Goal: Task Accomplishment & Management: Use online tool/utility

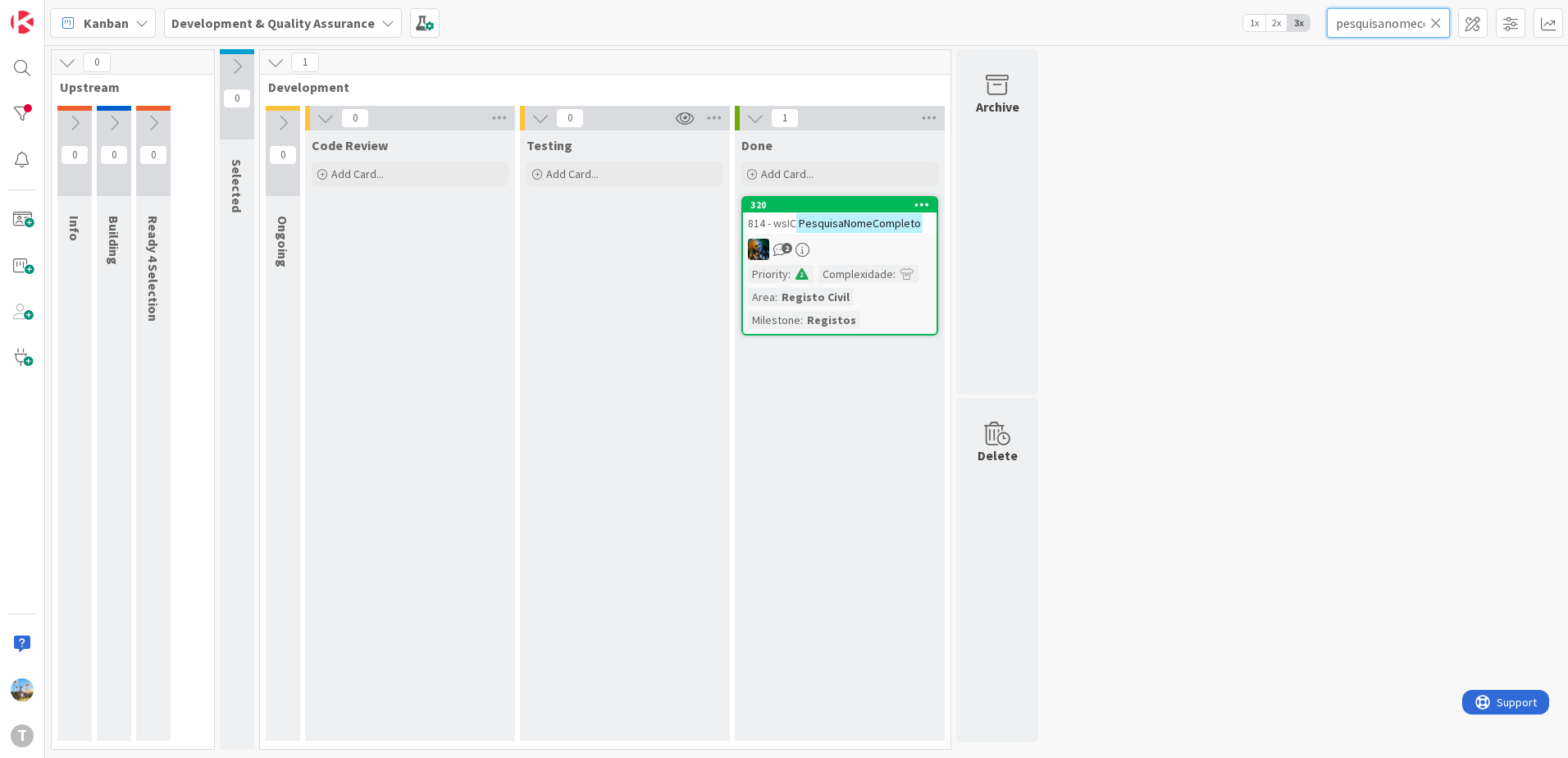
click at [1361, 32] on input "pesquisanomecompleto" at bounding box center [1388, 22] width 123 height 29
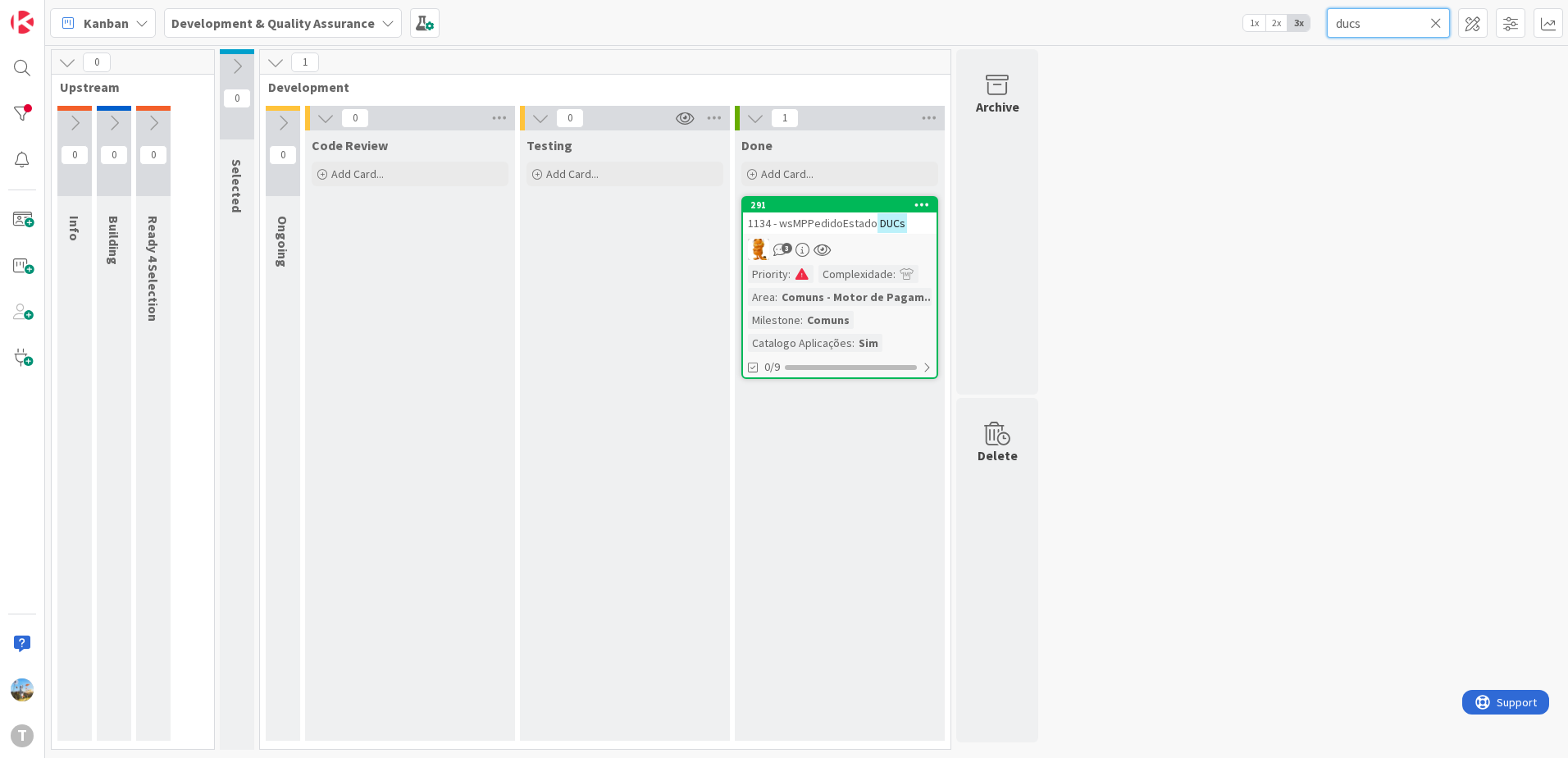
type input "ducs"
click at [1441, 21] on icon at bounding box center [1436, 23] width 12 height 15
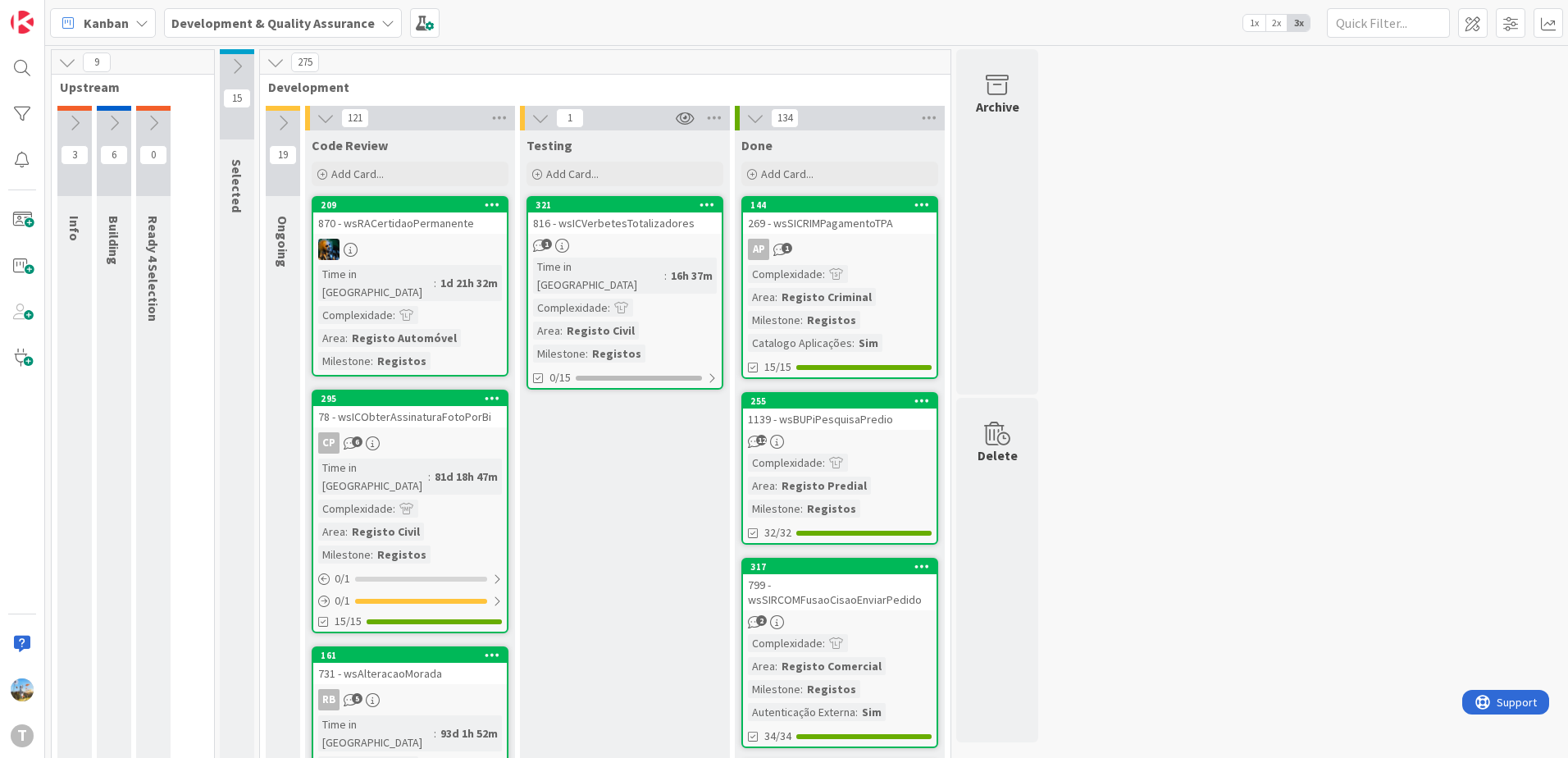
click at [666, 267] on div "16h 37m" at bounding box center [691, 275] width 50 height 18
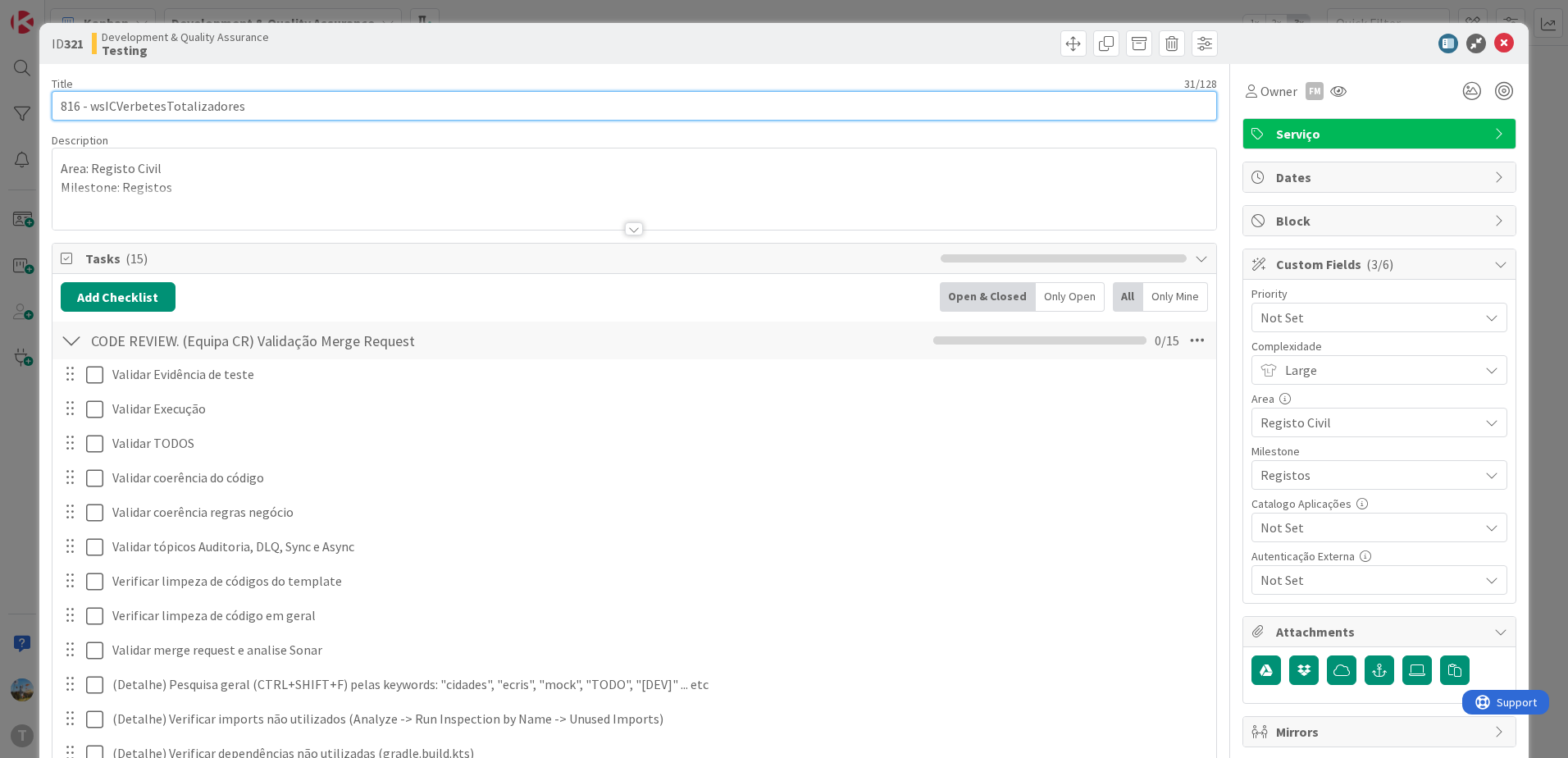
drag, startPoint x: 338, startPoint y: 106, endPoint x: 90, endPoint y: 107, distance: 248.0
click at [90, 107] on input "816 - wsICVerbetesTotalizadores" at bounding box center [634, 105] width 1165 height 29
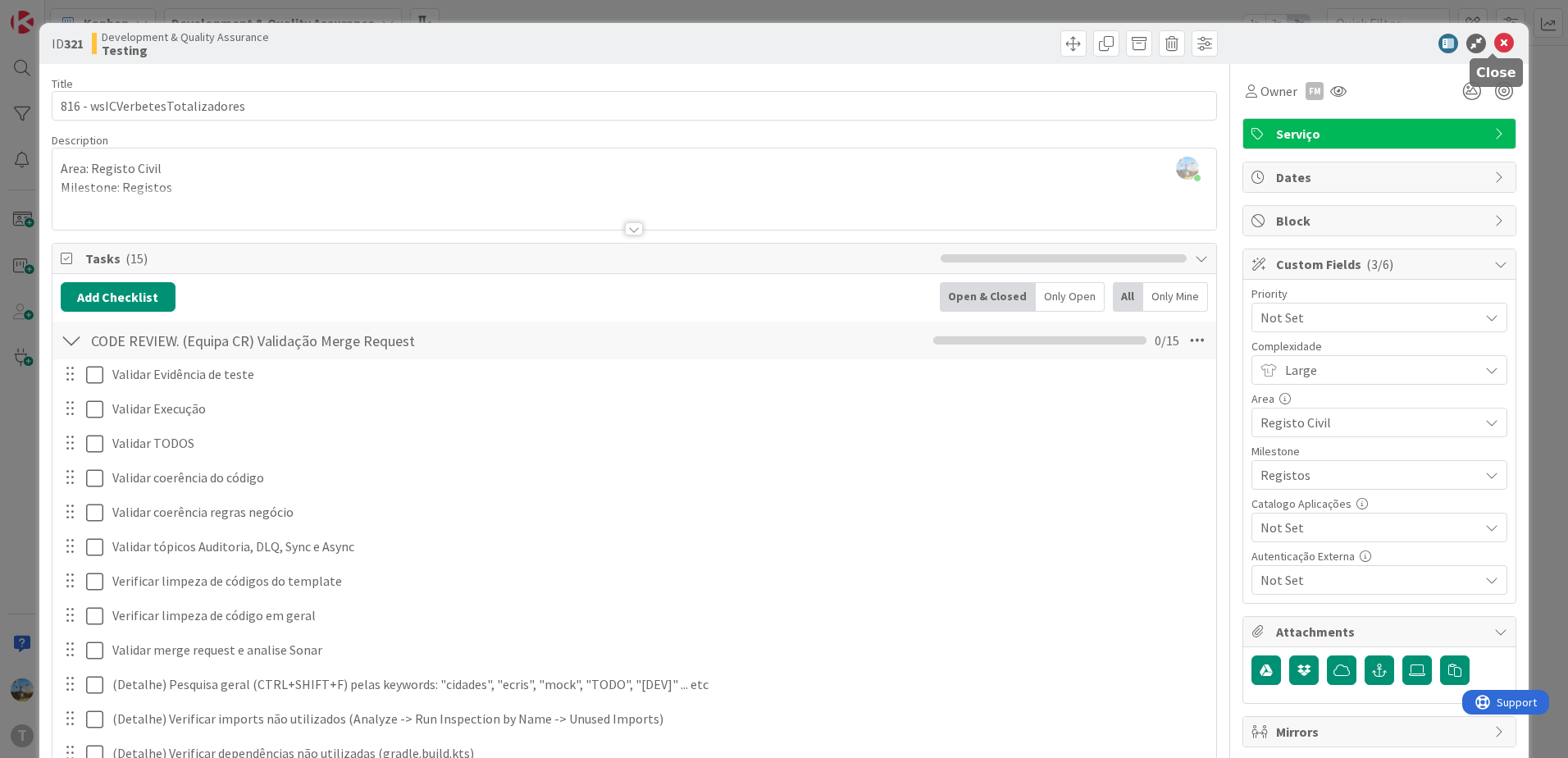
click at [1494, 44] on icon at bounding box center [1504, 43] width 20 height 20
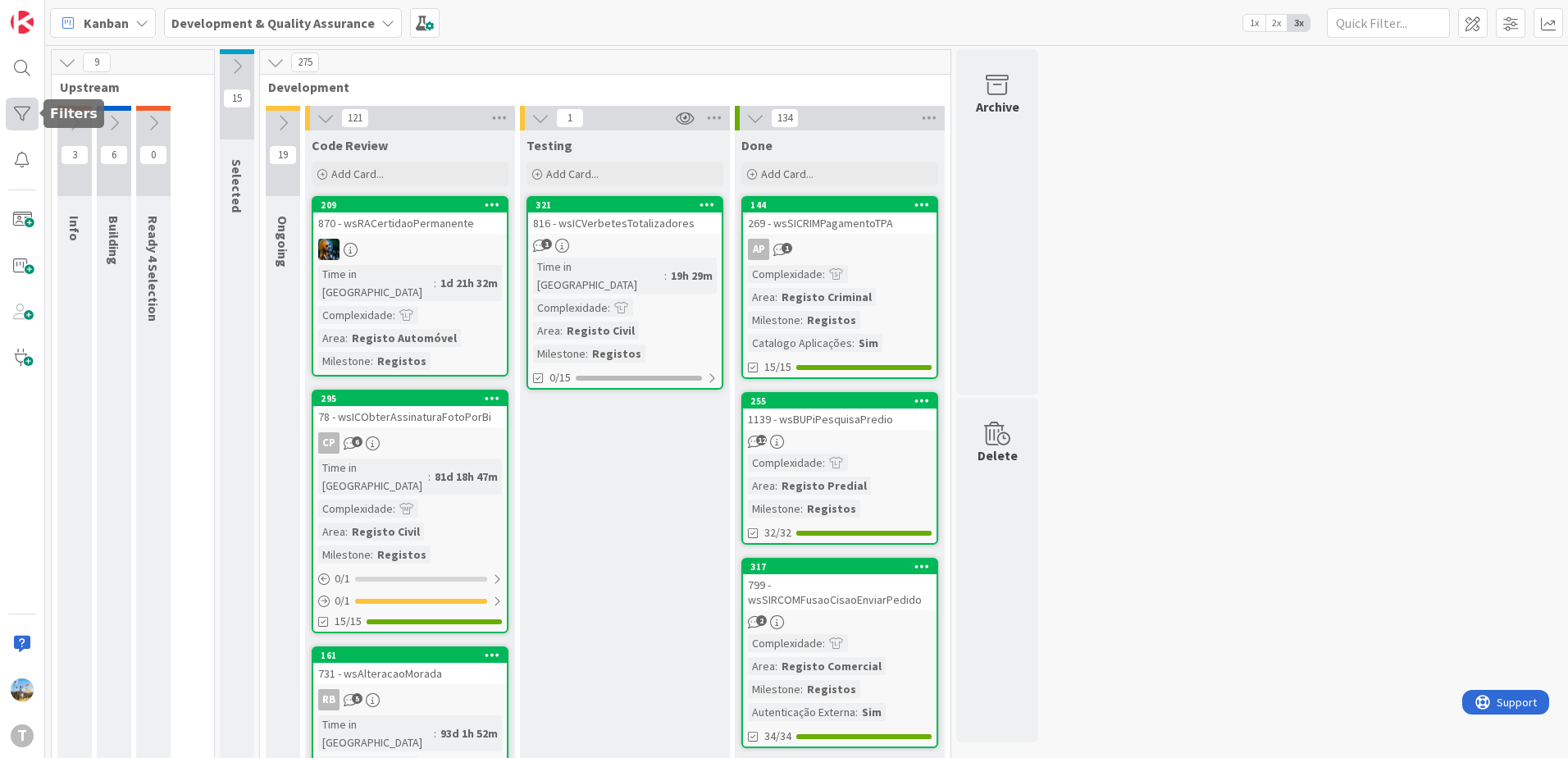
click at [20, 121] on div at bounding box center [22, 113] width 32 height 32
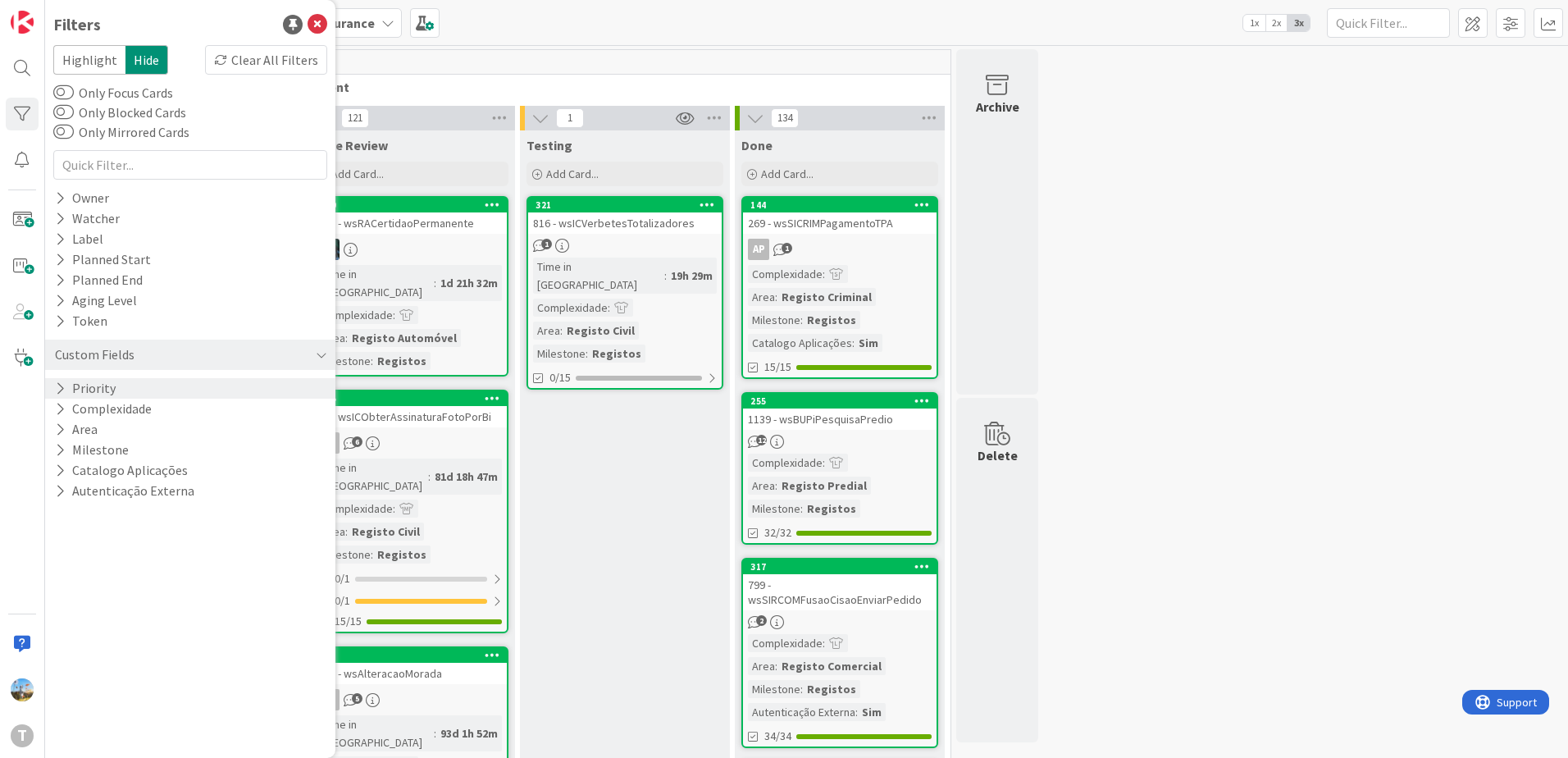
click at [140, 385] on div "Priority" at bounding box center [190, 388] width 290 height 21
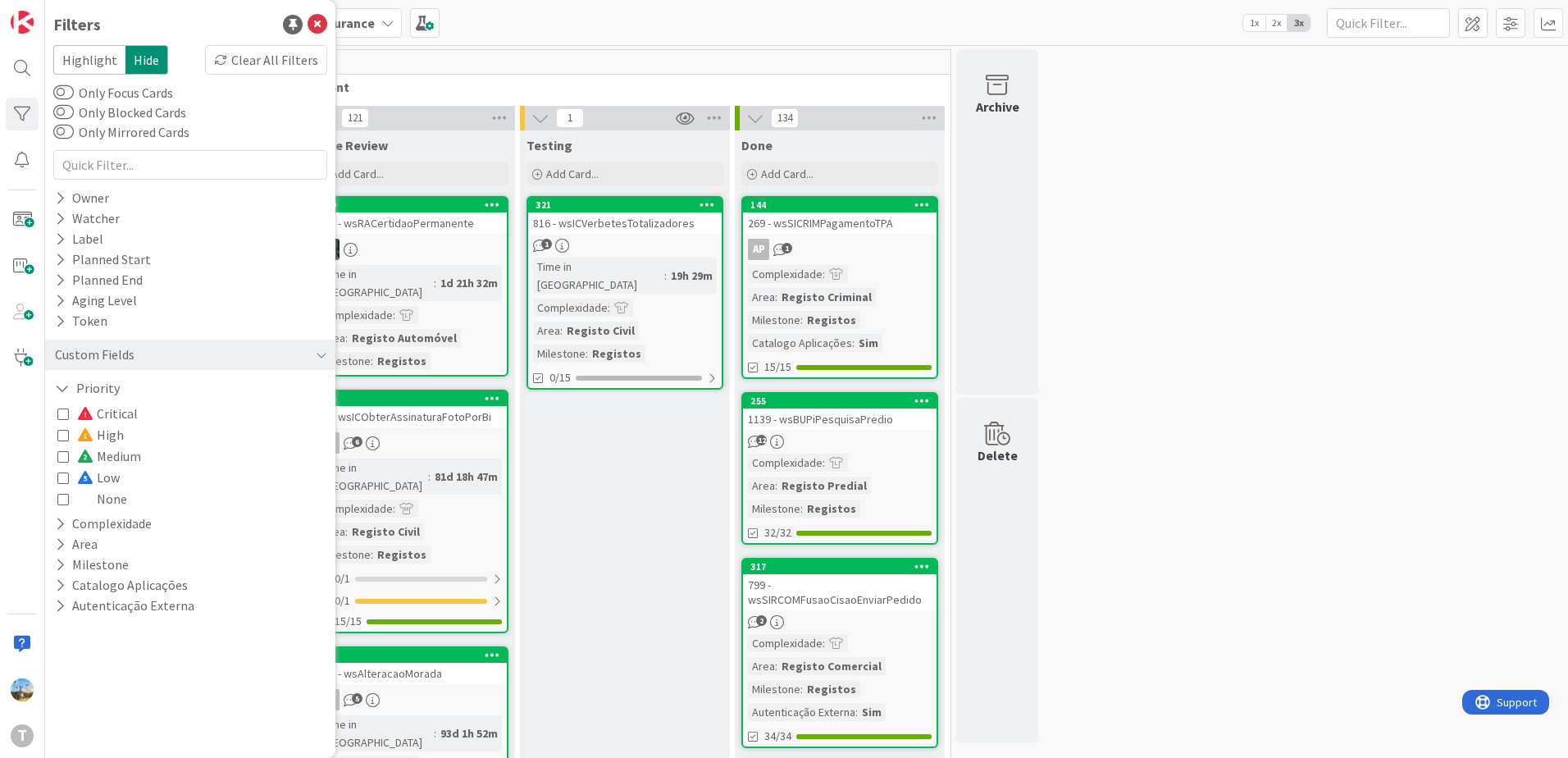
click at [152, 416] on div "Critical High Medium Low None" at bounding box center [190, 456] width 265 height 107
click at [101, 409] on span "Critical" at bounding box center [107, 414] width 61 height 22
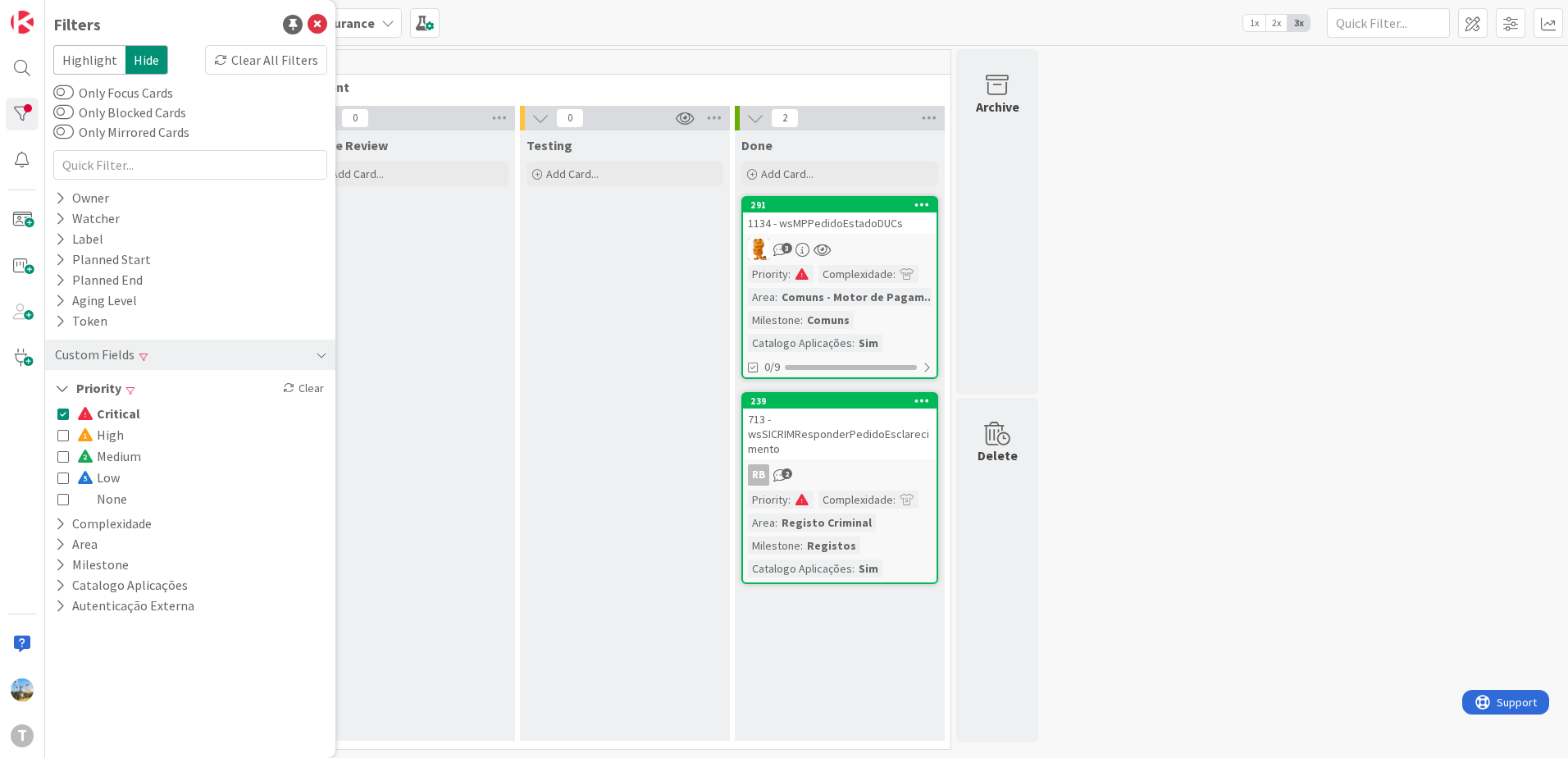
click at [844, 438] on div "713 - wsSICRIMResponderPedidoEsclarecimento" at bounding box center [839, 433] width 194 height 51
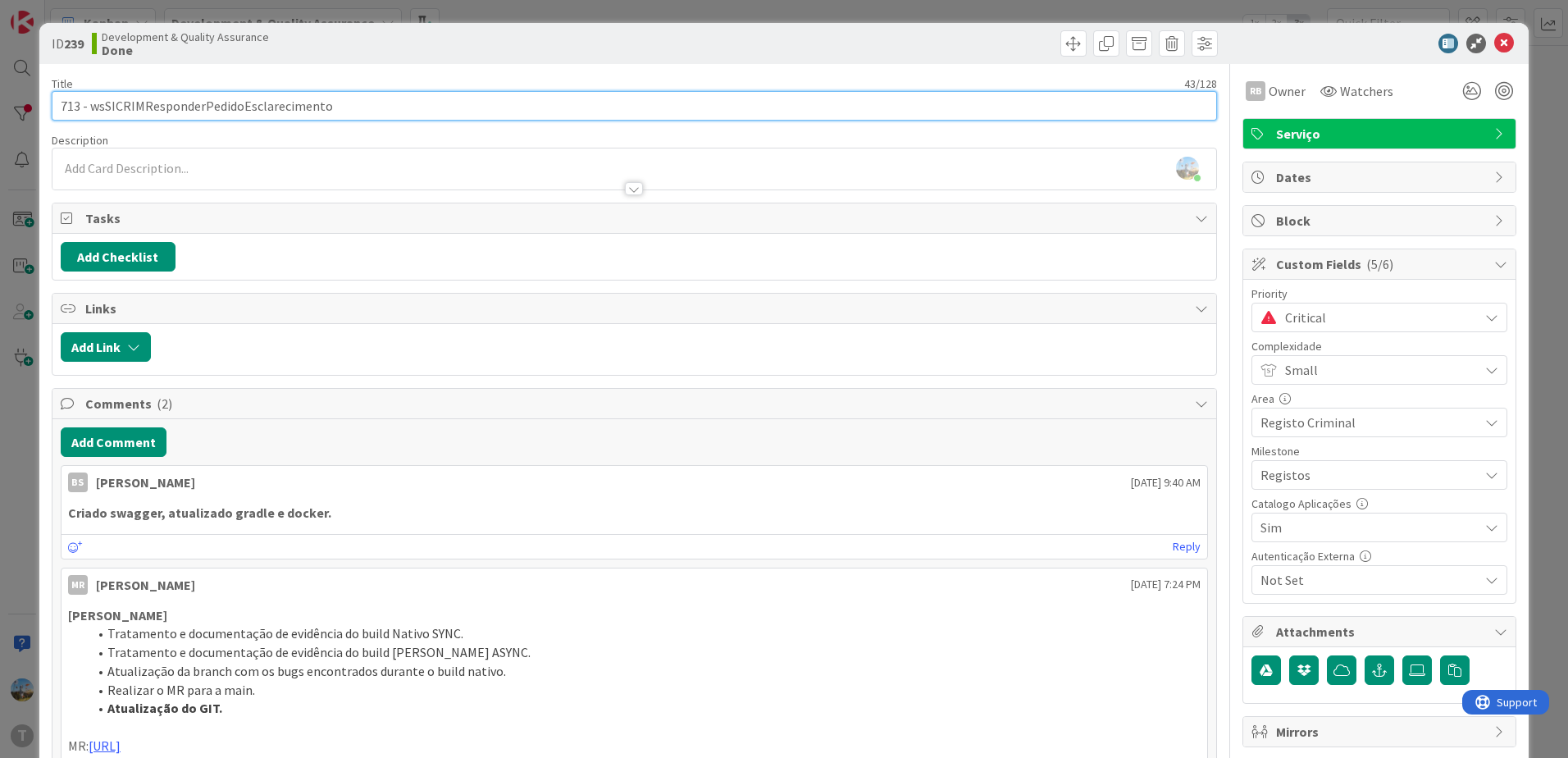
drag, startPoint x: 332, startPoint y: 102, endPoint x: 92, endPoint y: 102, distance: 240.0
click at [92, 102] on input "713 - wsSICRIMResponderPedidoEsclarecimento" at bounding box center [634, 105] width 1165 height 29
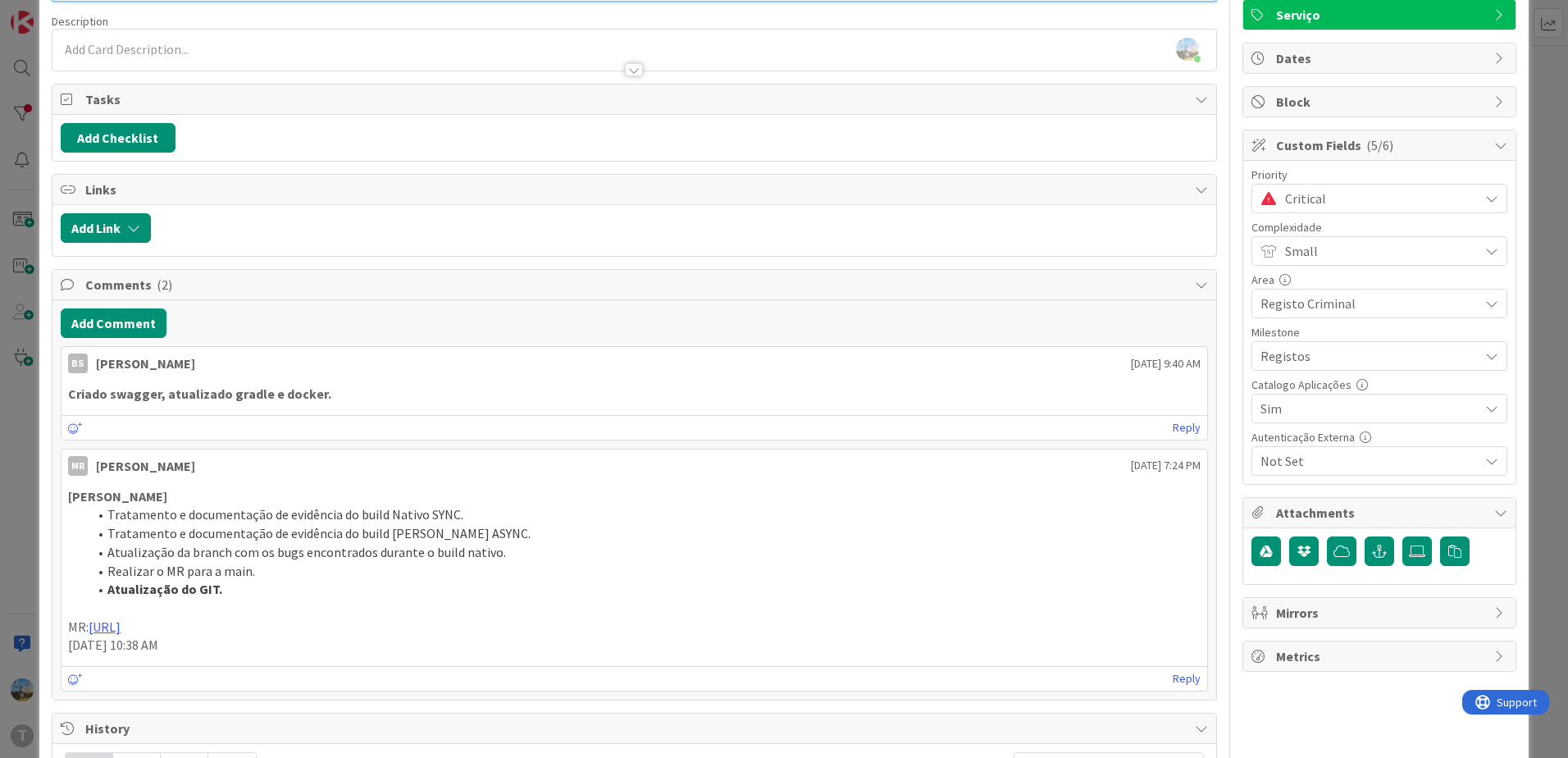
scroll to position [82, 0]
